Goal: Navigation & Orientation: Find specific page/section

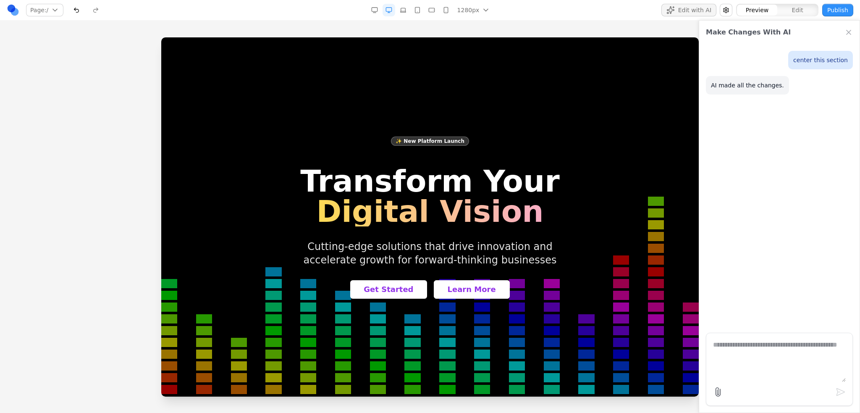
click at [649, 64] on div at bounding box center [429, 216] width 537 height 359
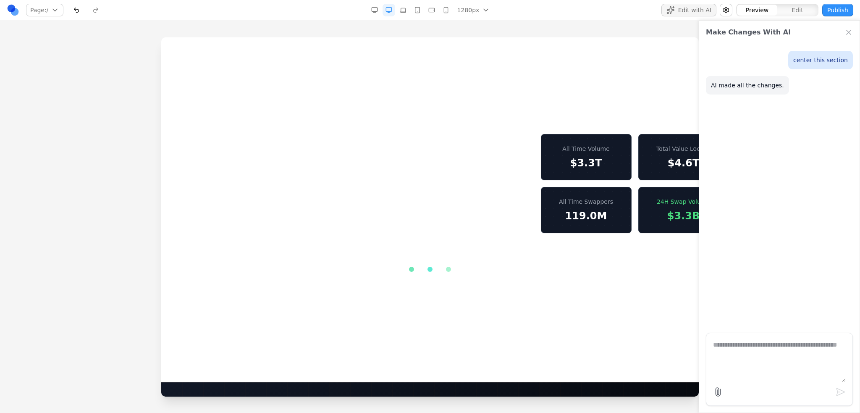
scroll to position [294, 0]
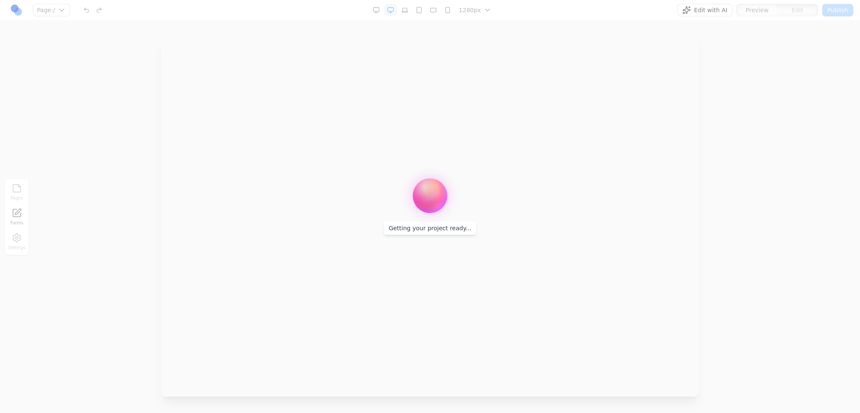
click at [507, 188] on div at bounding box center [430, 206] width 860 height 413
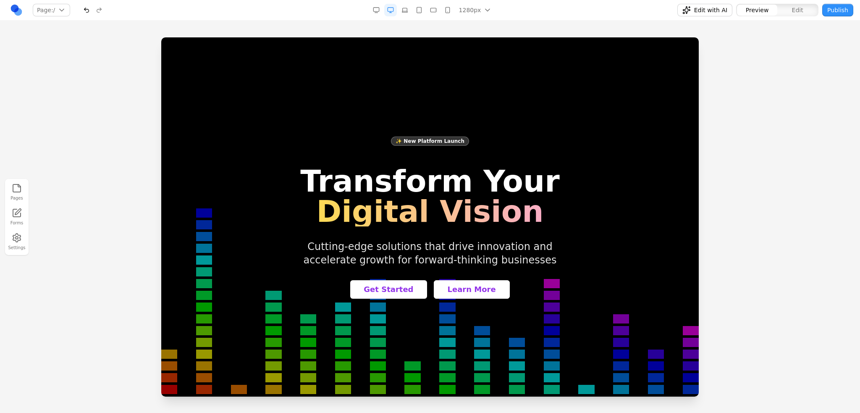
click at [646, 91] on div at bounding box center [429, 216] width 537 height 359
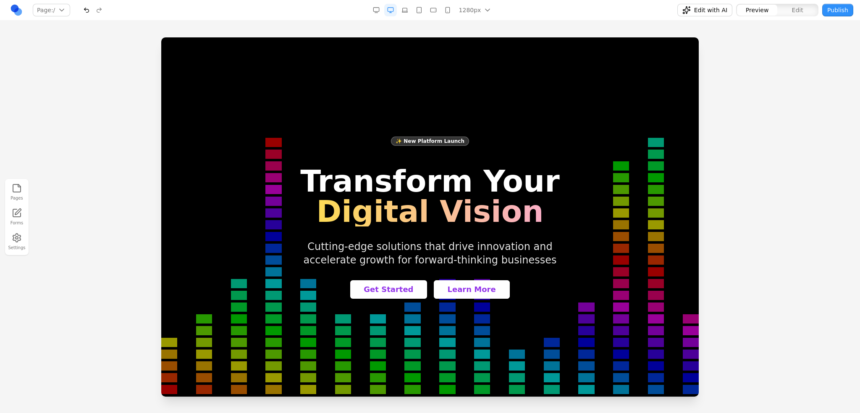
click at [660, 61] on div at bounding box center [429, 216] width 537 height 359
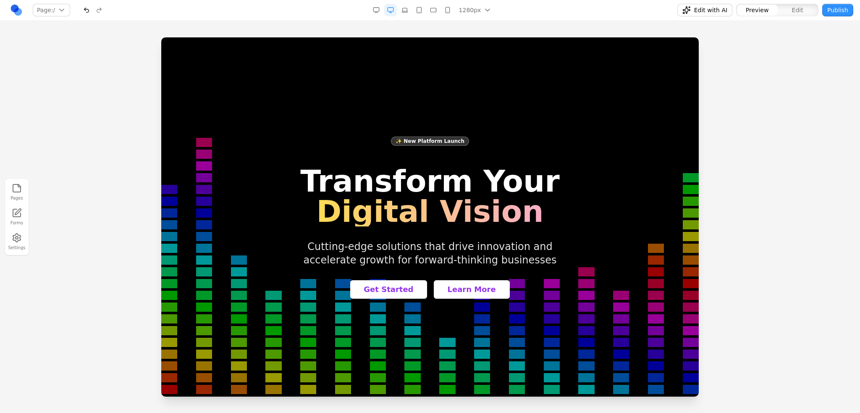
click at [543, 20] on nav "Page: / / Manage pages 1280px 1536px 1280px 1024px 768px 480px 375px Edit with …" at bounding box center [430, 10] width 860 height 21
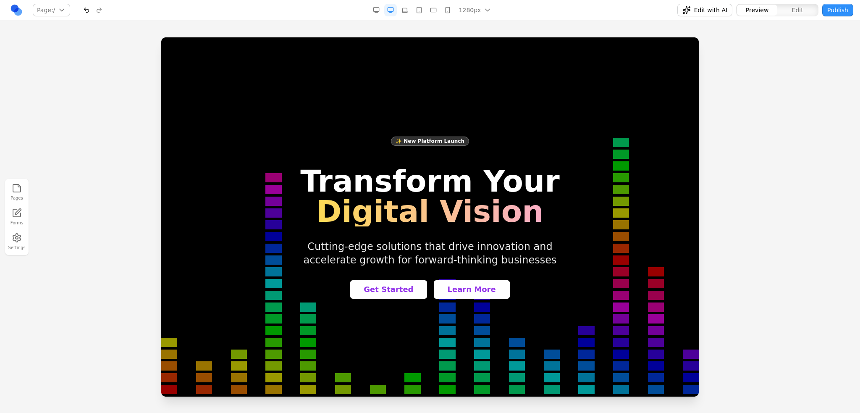
drag, startPoint x: 435, startPoint y: 114, endPoint x: 366, endPoint y: 84, distance: 75.0
click at [435, 114] on div "✨ New Platform Launch Transform Your Digital Vision Cutting-edge solutions that…" at bounding box center [429, 217] width 537 height 230
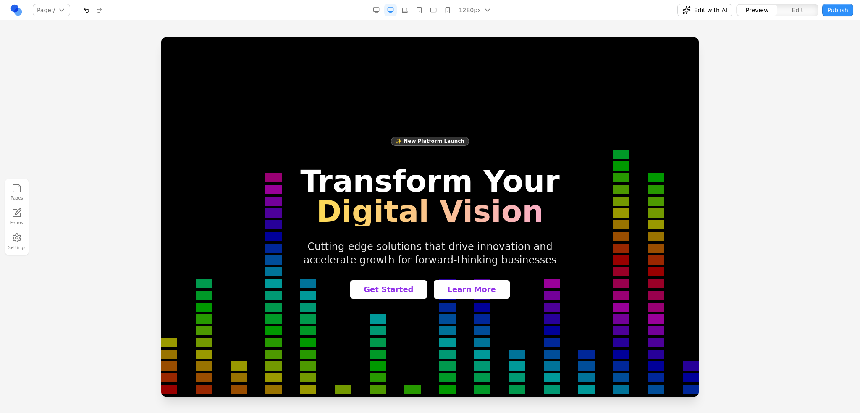
click at [34, 8] on button "Page: /" at bounding box center [51, 10] width 37 height 13
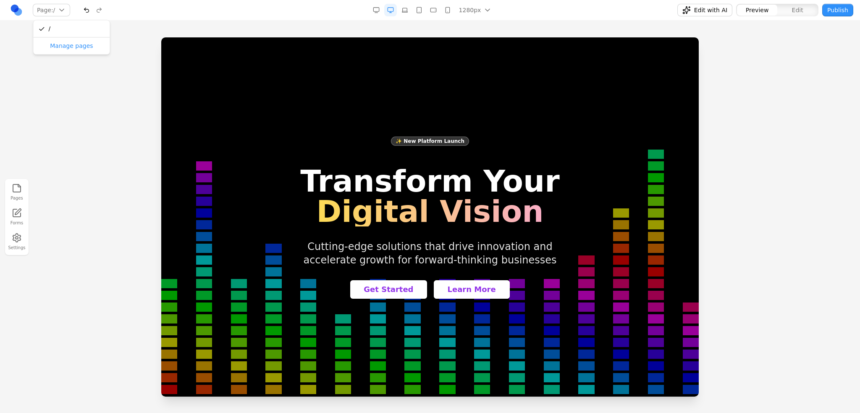
click at [39, 8] on button "Page: /" at bounding box center [51, 10] width 37 height 13
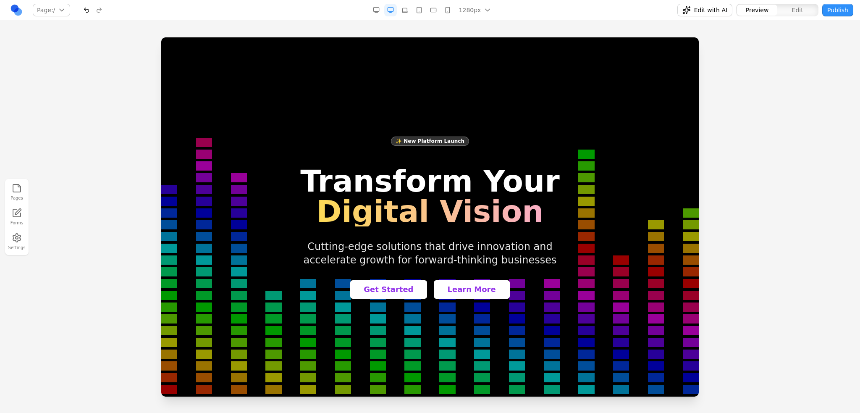
click at [441, 105] on div "✨ New Platform Launch Transform Your Digital Vision Cutting-edge solutions that…" at bounding box center [429, 217] width 537 height 230
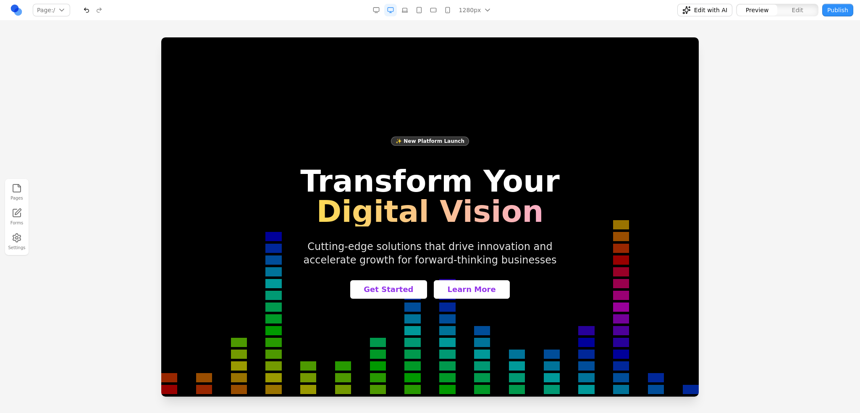
click at [453, 91] on div at bounding box center [429, 216] width 537 height 359
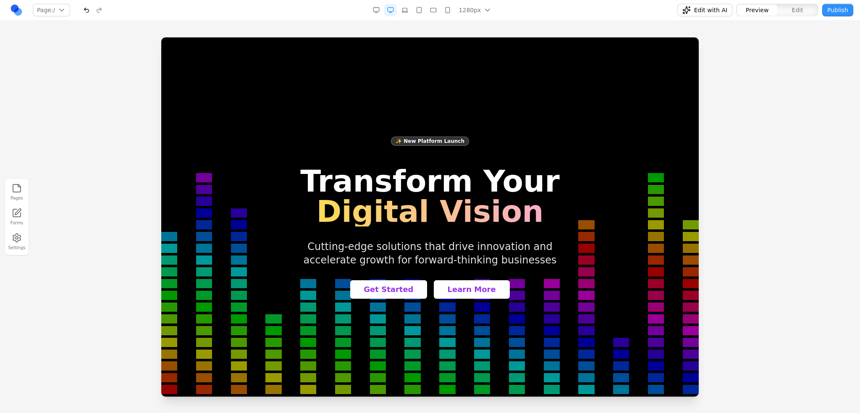
click at [56, 8] on button "Page: /" at bounding box center [51, 10] width 37 height 13
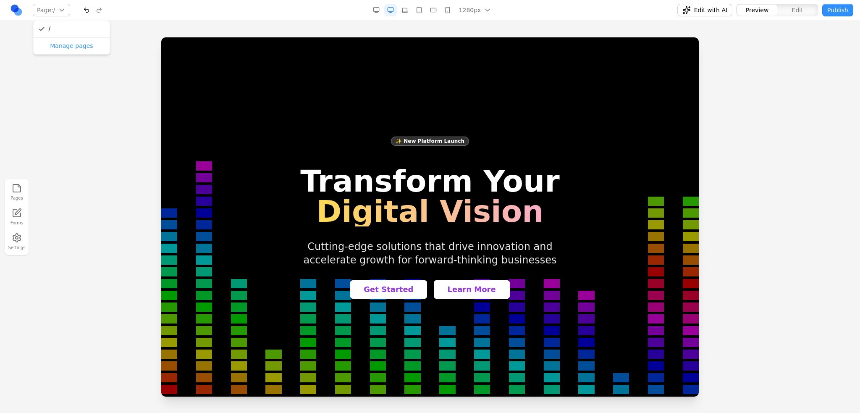
click at [56, 8] on button "Page: /" at bounding box center [51, 10] width 37 height 13
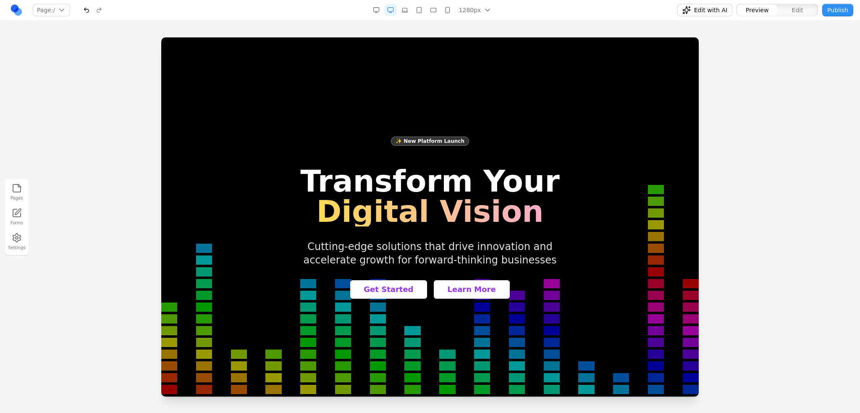
click at [453, 124] on div "✨ New Platform Launch Transform Your Digital Vision Cutting-edge solutions that…" at bounding box center [429, 217] width 537 height 230
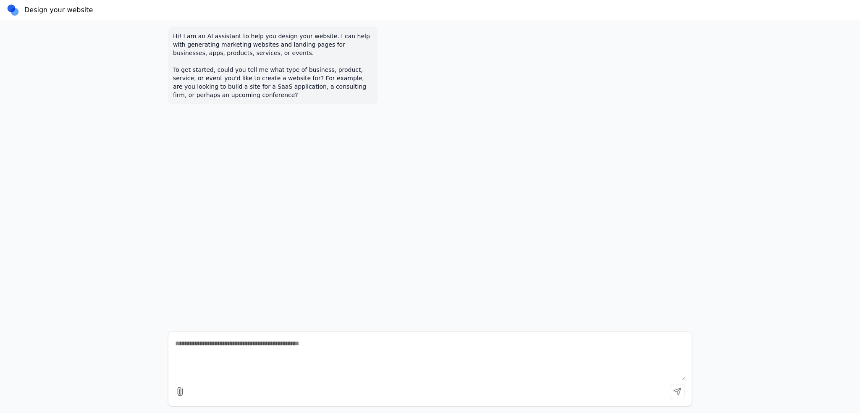
click at [16, 13] on link at bounding box center [13, 10] width 13 height 13
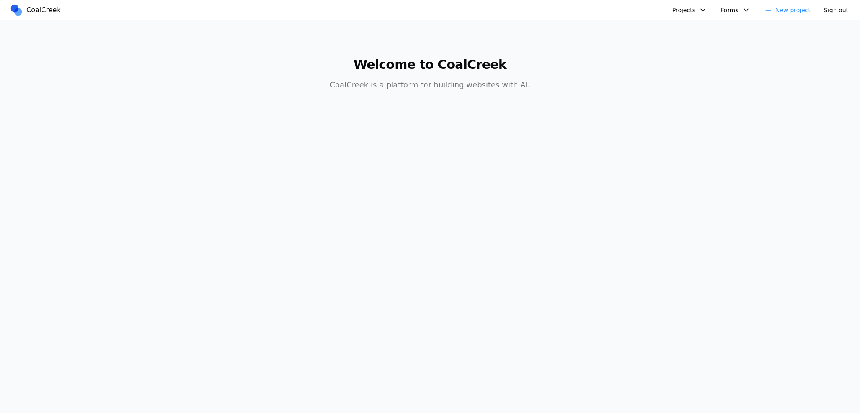
click at [13, 12] on link "CoalCreek" at bounding box center [37, 10] width 55 height 13
click at [699, 16] on nav "CoalCreek Projects Website Test v2 Website Test Healthcare AI Assistant Animati…" at bounding box center [430, 10] width 860 height 20
click at [693, 10] on button "Projects" at bounding box center [689, 10] width 45 height 13
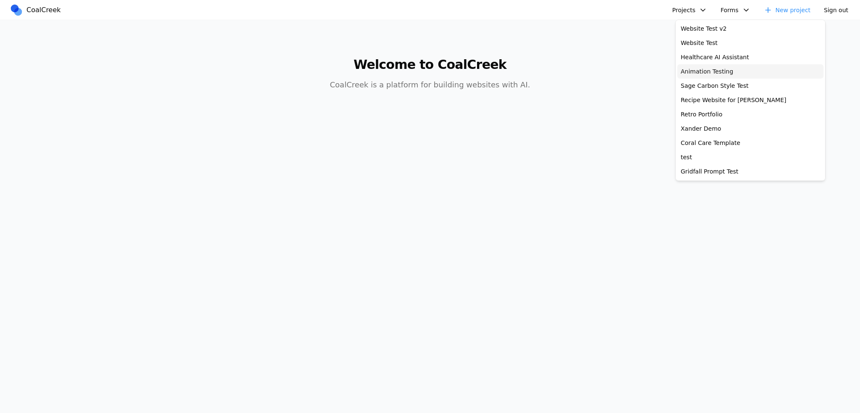
click at [703, 70] on link "Animation Testing" at bounding box center [750, 71] width 146 height 14
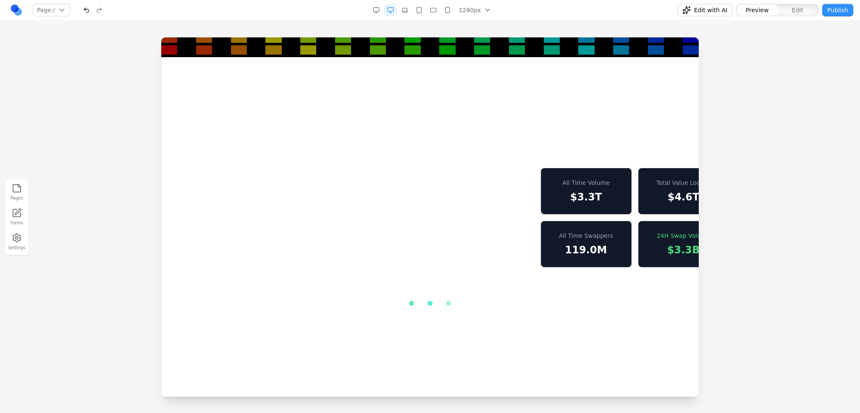
scroll to position [420, 0]
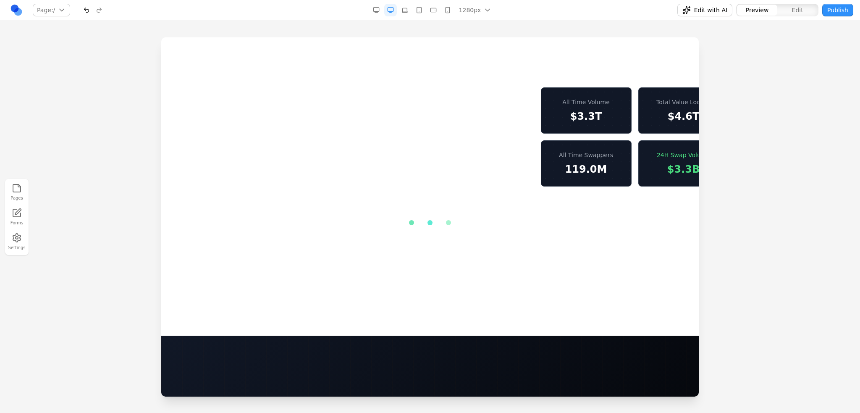
click at [461, 164] on div "All Time Volume $3.3T Total Value Locked $4.6T All Time Swappers 119.0M 24H Swa…" at bounding box center [429, 136] width 497 height 99
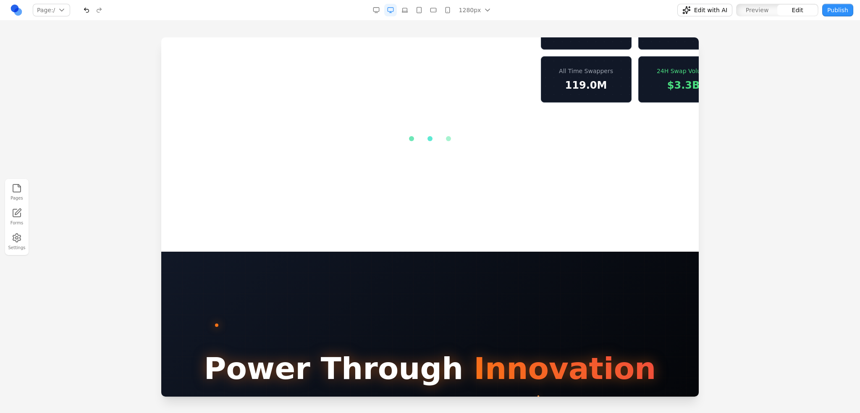
scroll to position [336, 0]
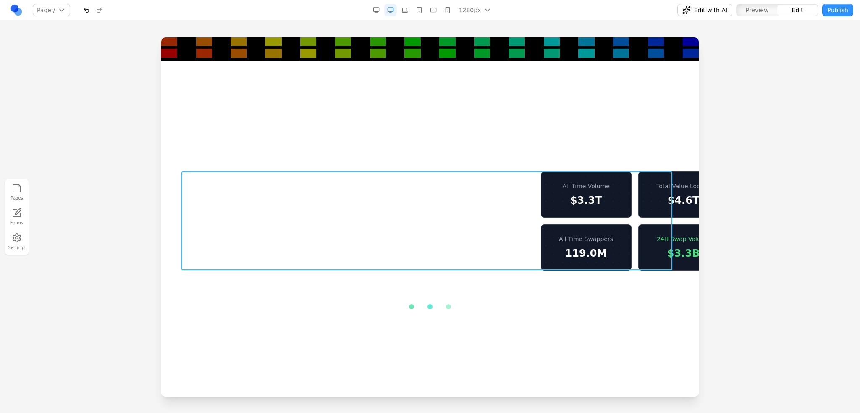
click at [435, 208] on div "All Time Volume $3.3T Total Value Locked $4.6T All Time Swappers 119.0M 24H Swa…" at bounding box center [429, 220] width 497 height 99
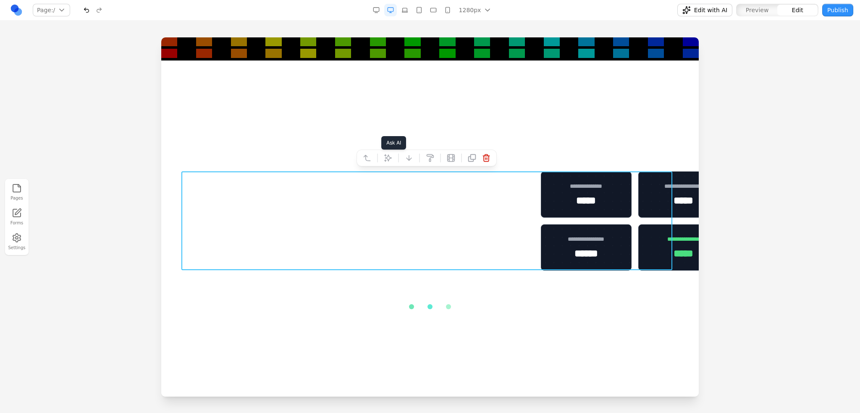
click at [384, 154] on icon at bounding box center [388, 158] width 8 height 8
click at [571, 324] on textarea at bounding box center [604, 344] width 134 height 42
type textarea "**********"
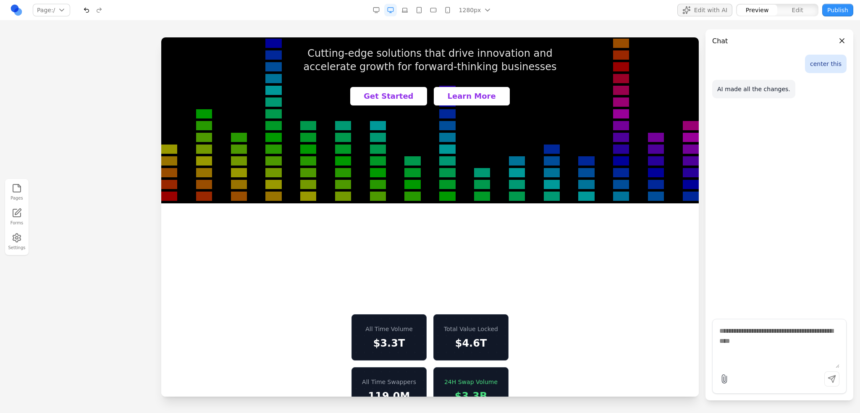
scroll to position [84, 0]
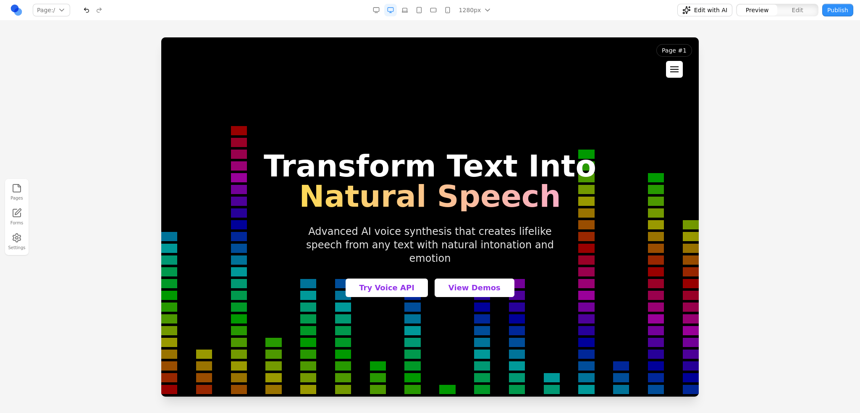
click at [675, 73] on button at bounding box center [674, 69] width 17 height 17
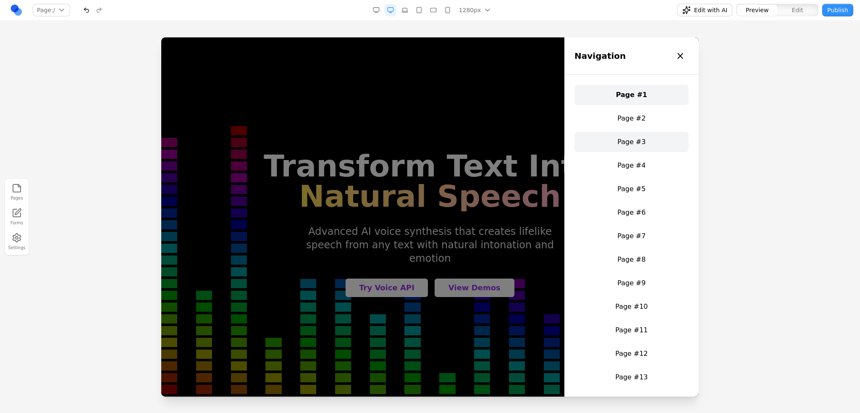
click at [644, 132] on link "Page #3" at bounding box center [631, 142] width 114 height 20
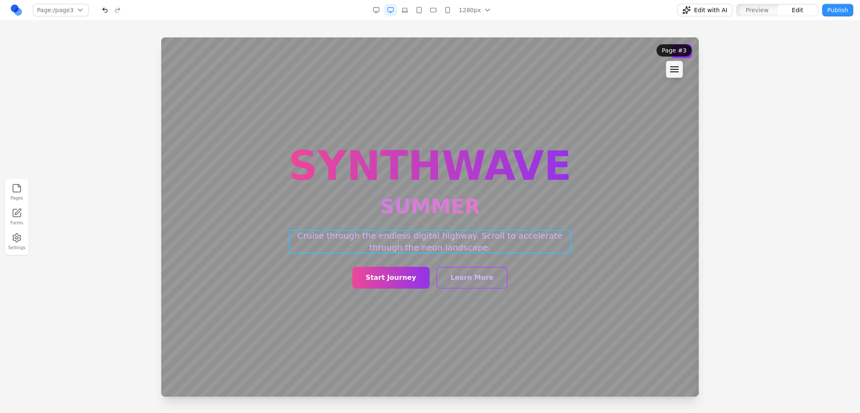
click at [376, 238] on p "Cruise through the endless digital highway. Scroll to accelerate through the ne…" at bounding box center [430, 242] width 282 height 24
